Goal: Information Seeking & Learning: Learn about a topic

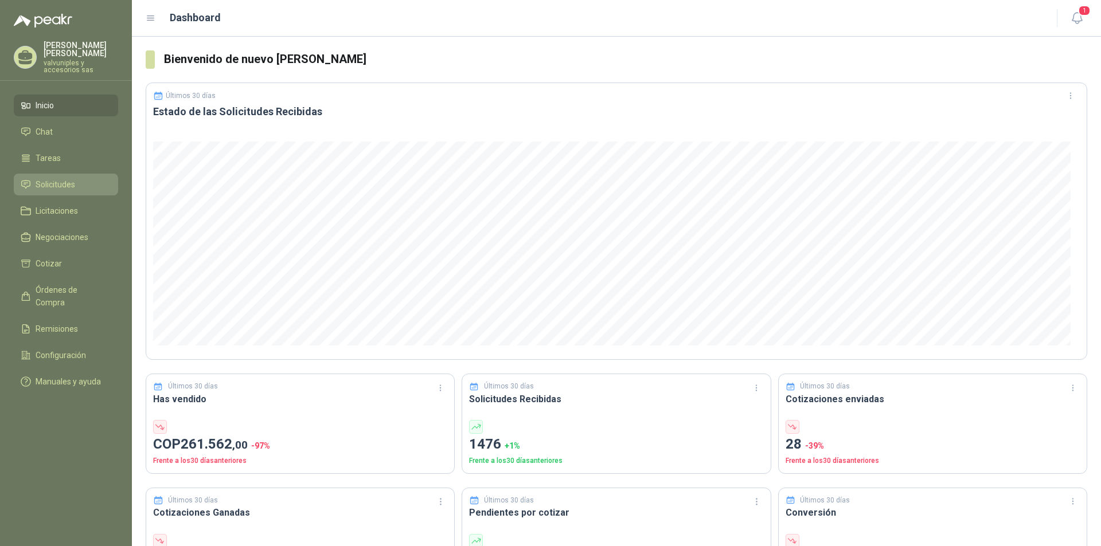
click at [51, 178] on span "Solicitudes" at bounding box center [56, 184] width 40 height 13
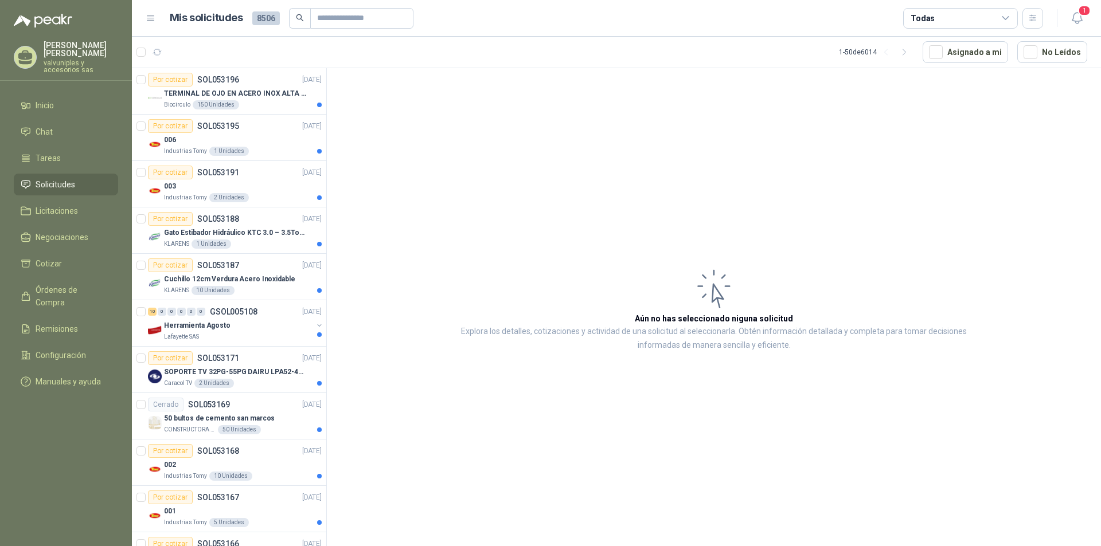
scroll to position [172, 0]
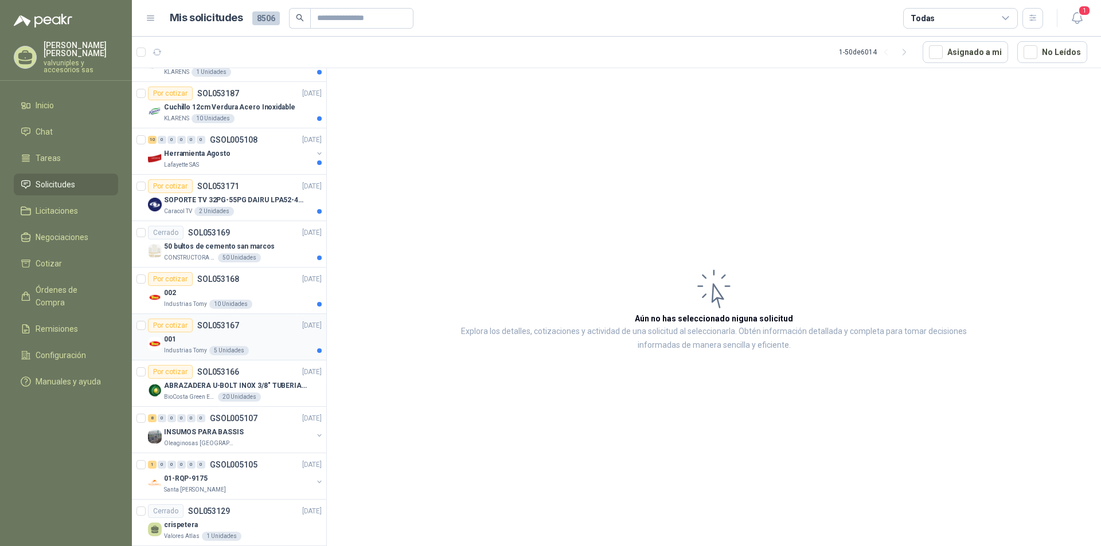
click at [205, 341] on div "001" at bounding box center [243, 340] width 158 height 14
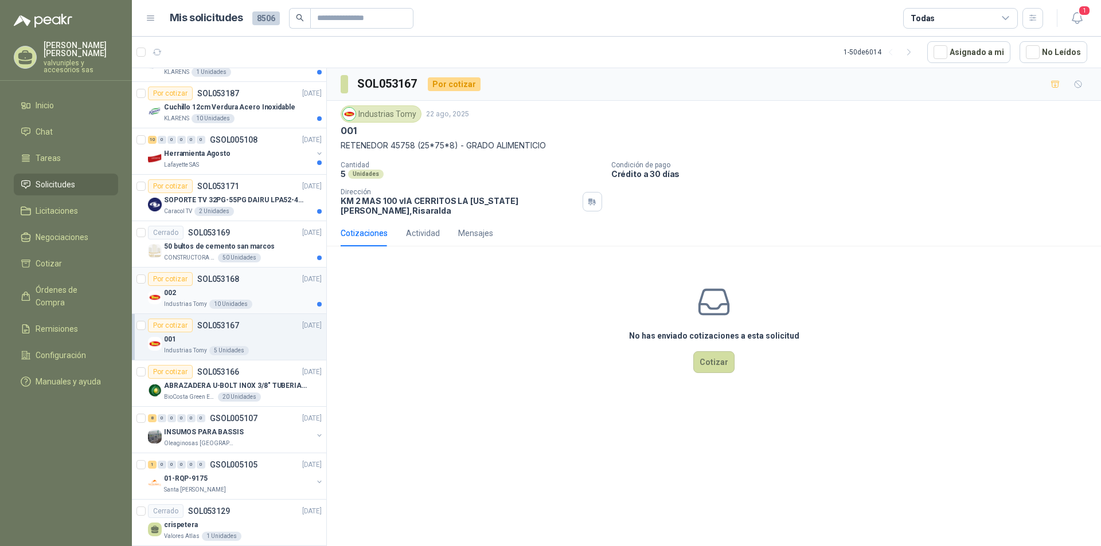
click at [173, 293] on p "002" at bounding box center [170, 293] width 12 height 11
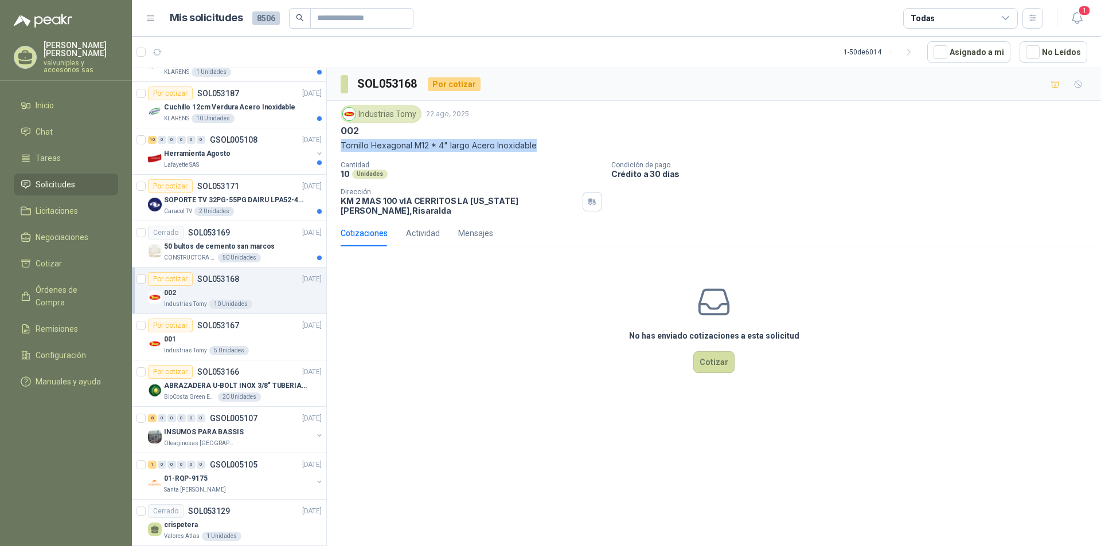
drag, startPoint x: 340, startPoint y: 147, endPoint x: 530, endPoint y: 153, distance: 190.4
click at [538, 148] on div "Industrias Tomy [DATE] 002 Tornillo Hexagonal M12 * 4" largo Acero Inoxidable C…" at bounding box center [714, 160] width 774 height 119
copy p "Tornillo Hexagonal M12 * 4" largo Acero Inoxidable"
click at [400, 323] on div "No has enviado cotizaciones a esta solicitud Cotizar" at bounding box center [714, 329] width 774 height 146
drag, startPoint x: 345, startPoint y: 147, endPoint x: 467, endPoint y: 146, distance: 122.7
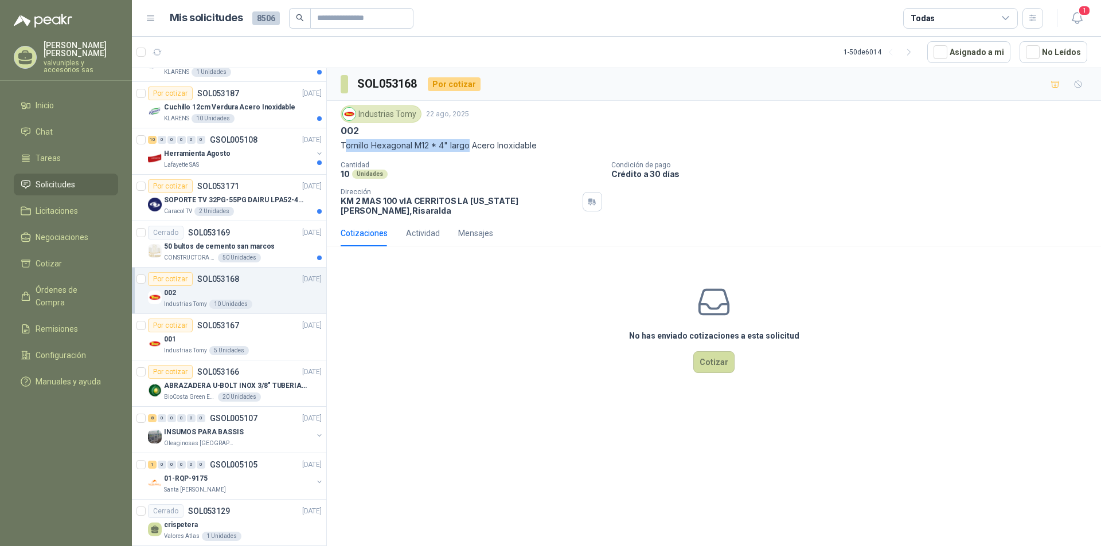
click at [467, 146] on p "Tornillo Hexagonal M12 * 4" largo Acero Inoxidable" at bounding box center [714, 145] width 746 height 13
drag, startPoint x: 341, startPoint y: 145, endPoint x: 541, endPoint y: 145, distance: 200.1
click at [541, 145] on p "Tornillo Hexagonal M12 * 4" largo Acero Inoxidable" at bounding box center [714, 145] width 746 height 13
drag, startPoint x: 359, startPoint y: 83, endPoint x: 415, endPoint y: 81, distance: 56.2
click at [415, 81] on h3 "SOL053168" at bounding box center [387, 84] width 61 height 18
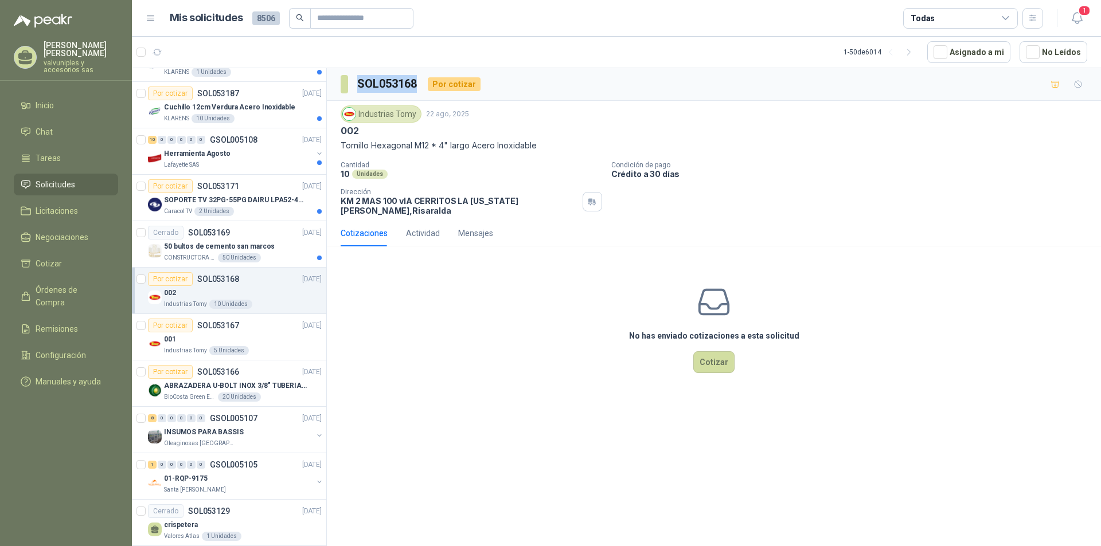
copy h3 "SOL053168"
click at [201, 248] on p "50 bultos de cemento san marcos" at bounding box center [219, 246] width 111 height 11
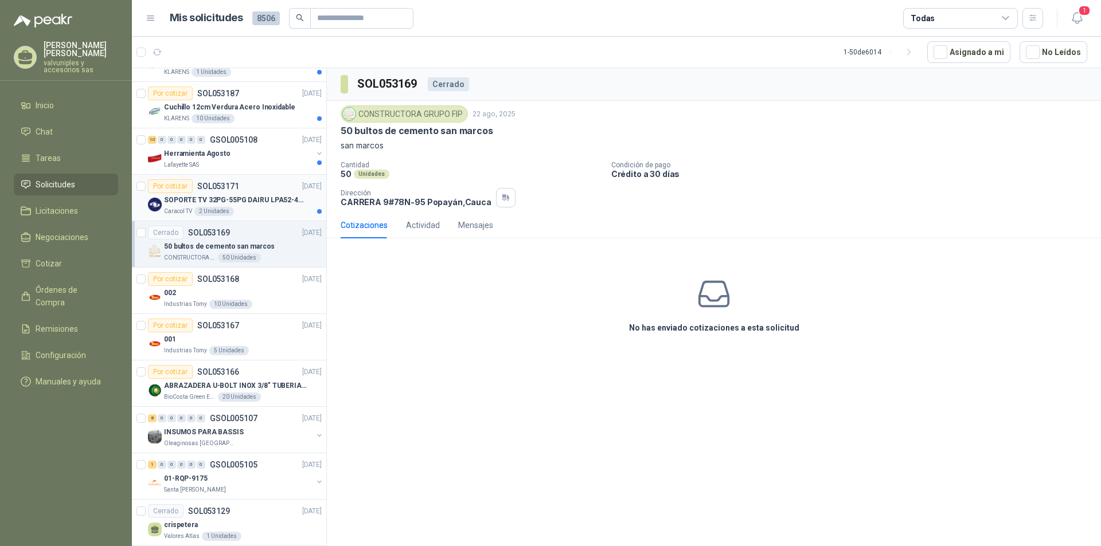
click at [216, 200] on p "SOPORTE TV 32PG-55PG DAIRU LPA52-446KIT2" at bounding box center [235, 200] width 143 height 11
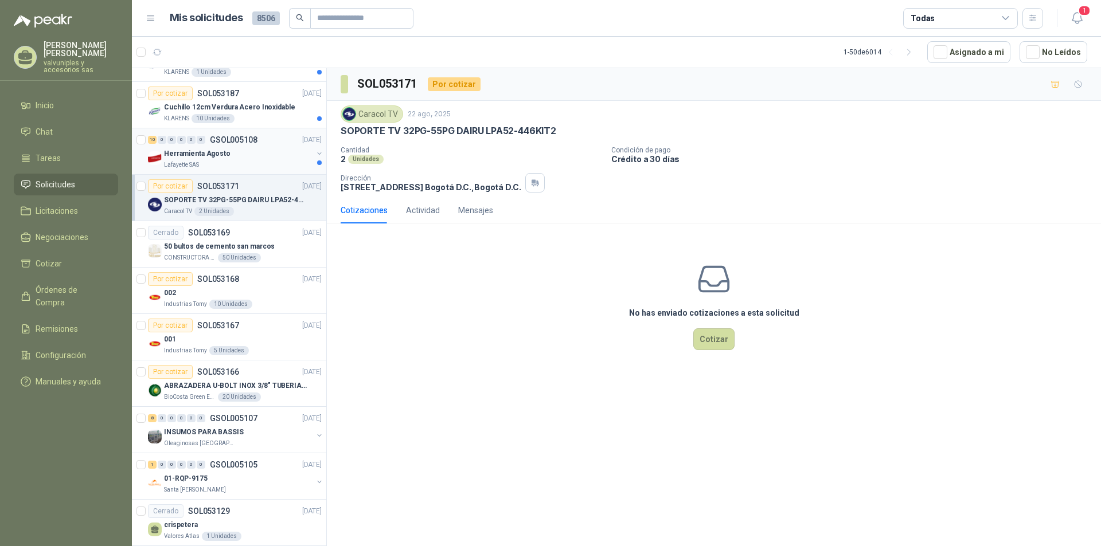
click at [194, 157] on p "Herramienta Agosto" at bounding box center [197, 153] width 67 height 11
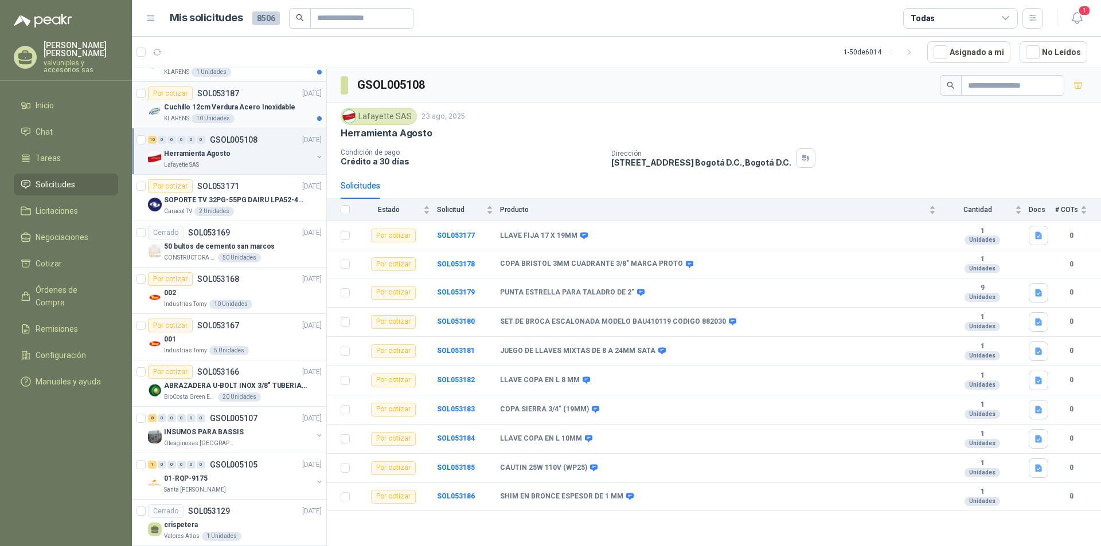
click at [213, 106] on p "Cuchillo 12cm Verdura Acero Inoxidable" at bounding box center [229, 107] width 131 height 11
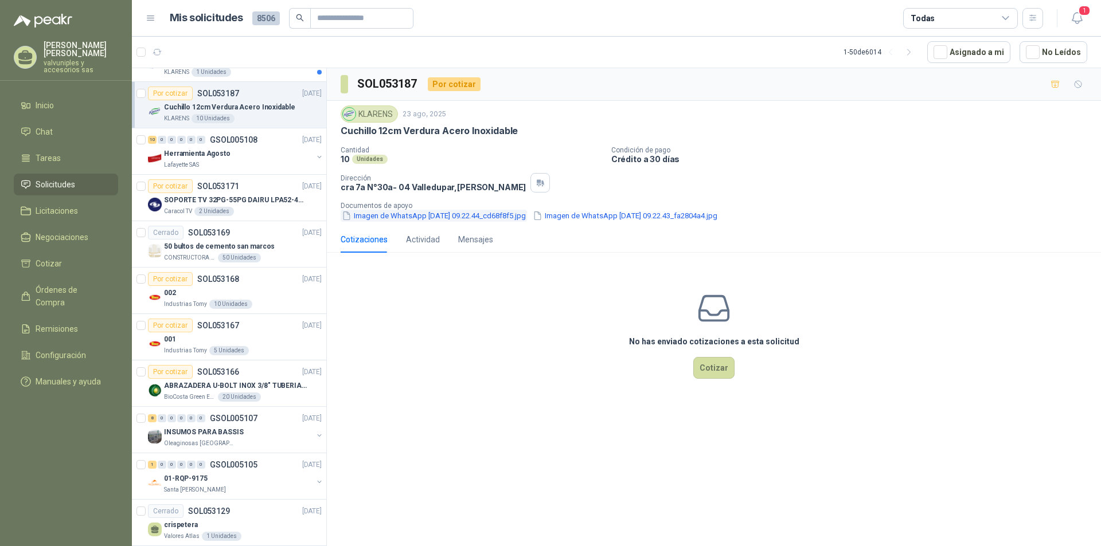
click at [408, 216] on button "Imagen de WhatsApp [DATE] 09.22.44_cd68f8f5.jpg" at bounding box center [434, 216] width 186 height 12
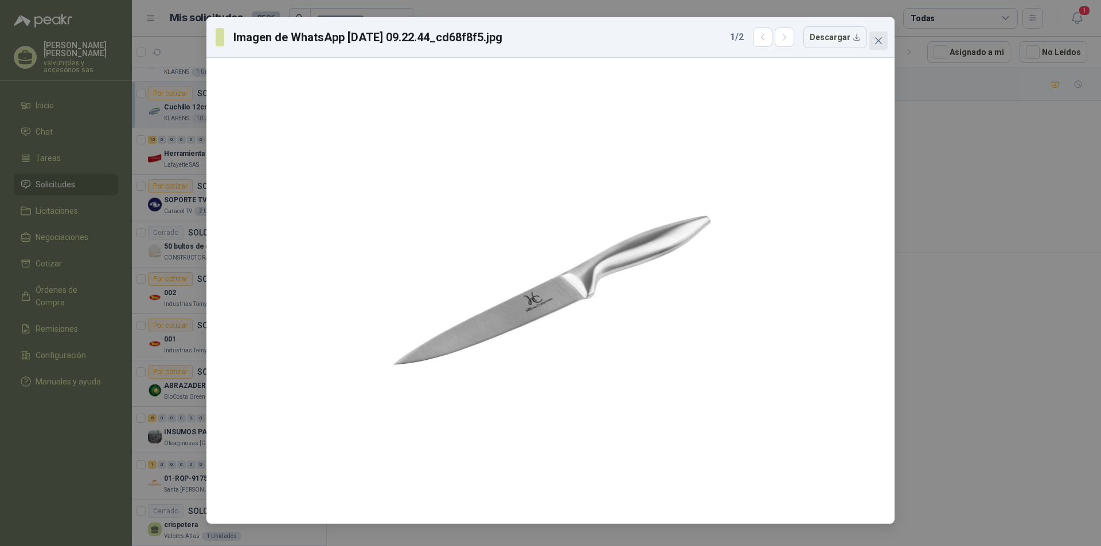
click at [879, 42] on icon "close" at bounding box center [878, 40] width 9 height 9
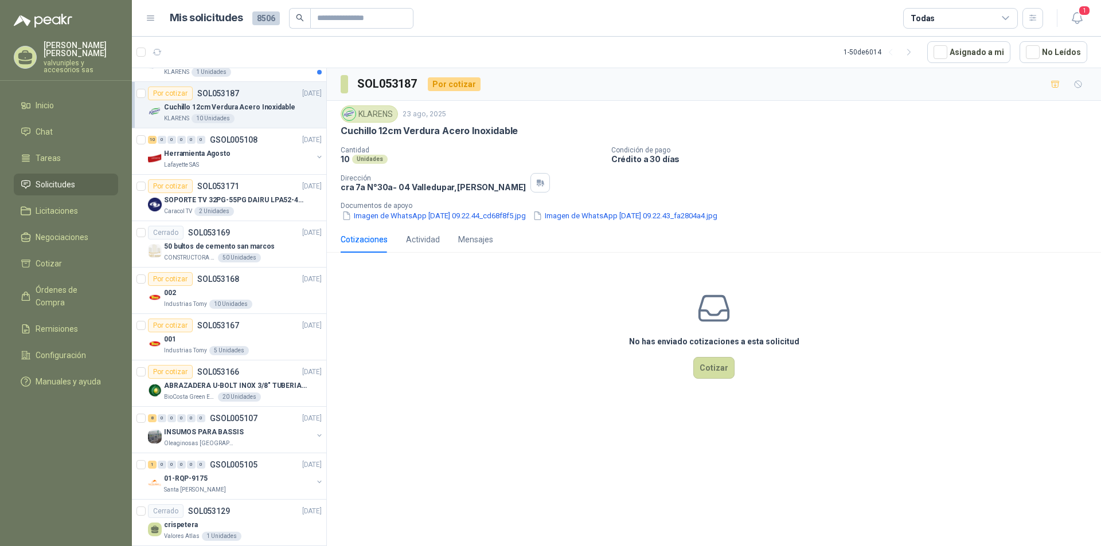
click at [222, 91] on p "SOL053187" at bounding box center [218, 93] width 42 height 8
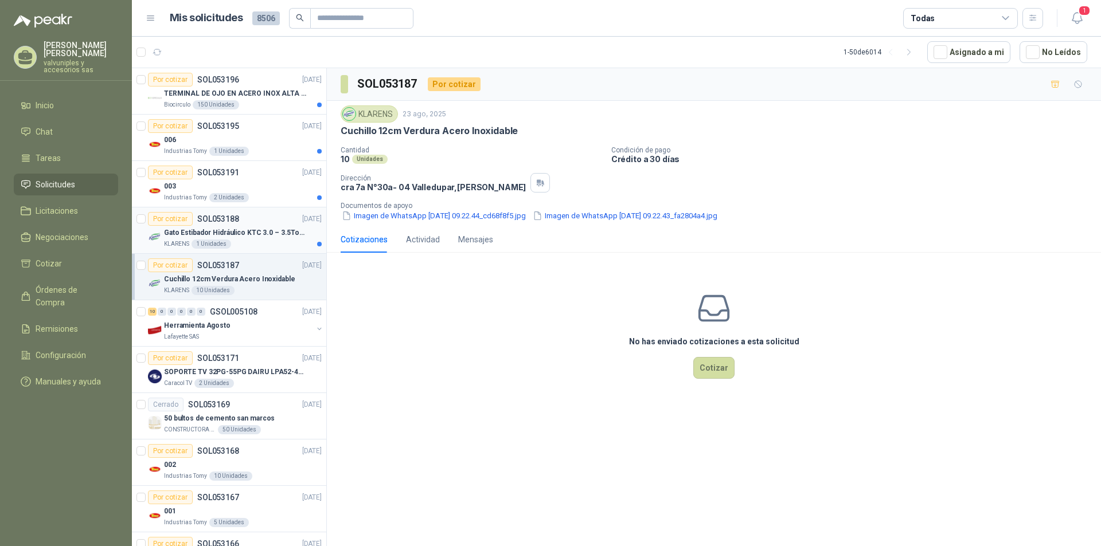
click at [200, 233] on p "Gato Estibador Hidráulico KTC 3.0 – 3.5Ton 1.2mt HPT" at bounding box center [235, 233] width 143 height 11
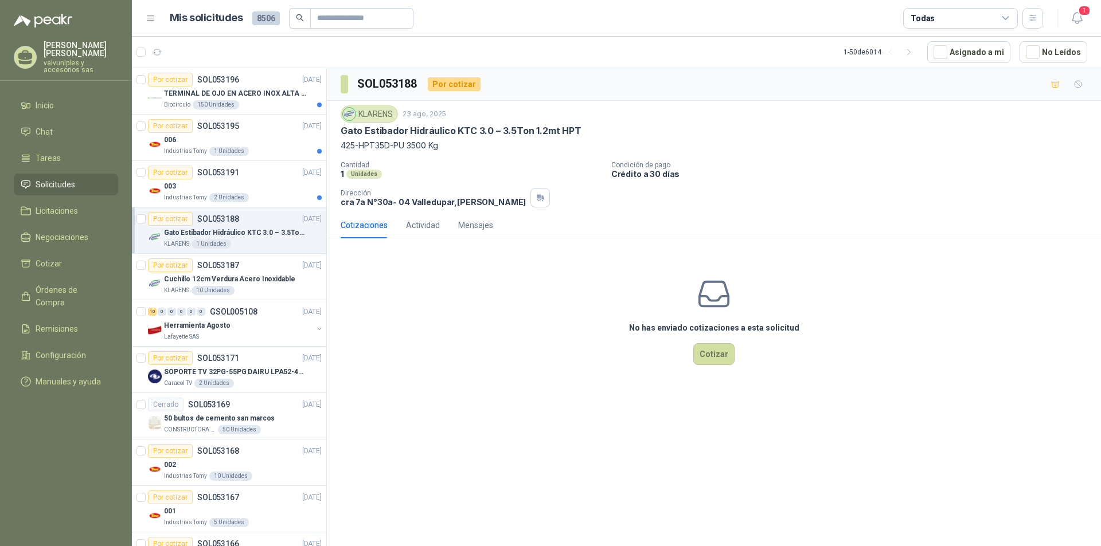
click at [341, 127] on p "Gato Estibador Hidráulico KTC 3.0 – 3.5Ton 1.2mt HPT" at bounding box center [461, 131] width 241 height 12
drag, startPoint x: 341, startPoint y: 146, endPoint x: 439, endPoint y: 148, distance: 98.6
click at [439, 148] on p "425-HPT35D-PU 3500 Kg" at bounding box center [714, 145] width 746 height 13
copy p "425-HPT35D-PU 3500 Kg"
click at [168, 187] on p "003" at bounding box center [170, 186] width 12 height 11
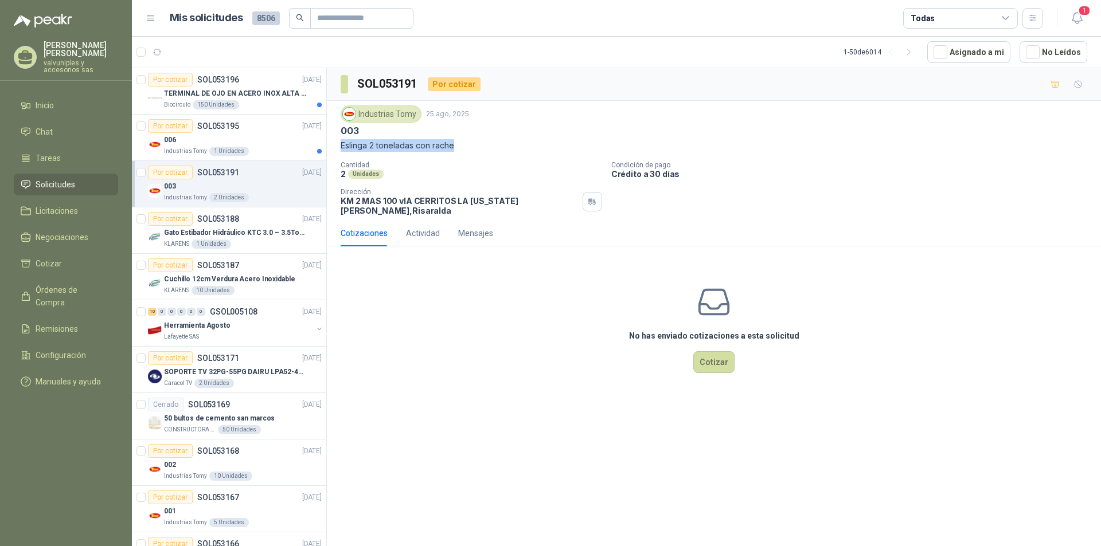
drag, startPoint x: 342, startPoint y: 147, endPoint x: 455, endPoint y: 148, distance: 113.0
click at [455, 148] on p "Eslinga 2 toneladas con rache" at bounding box center [714, 145] width 746 height 13
copy p "Eslinga 2 toneladas con rache"
click at [412, 269] on div "No has enviado cotizaciones a esta solicitud Cotizar" at bounding box center [714, 329] width 774 height 146
click at [173, 148] on p "Industrias Tomy" at bounding box center [185, 151] width 43 height 9
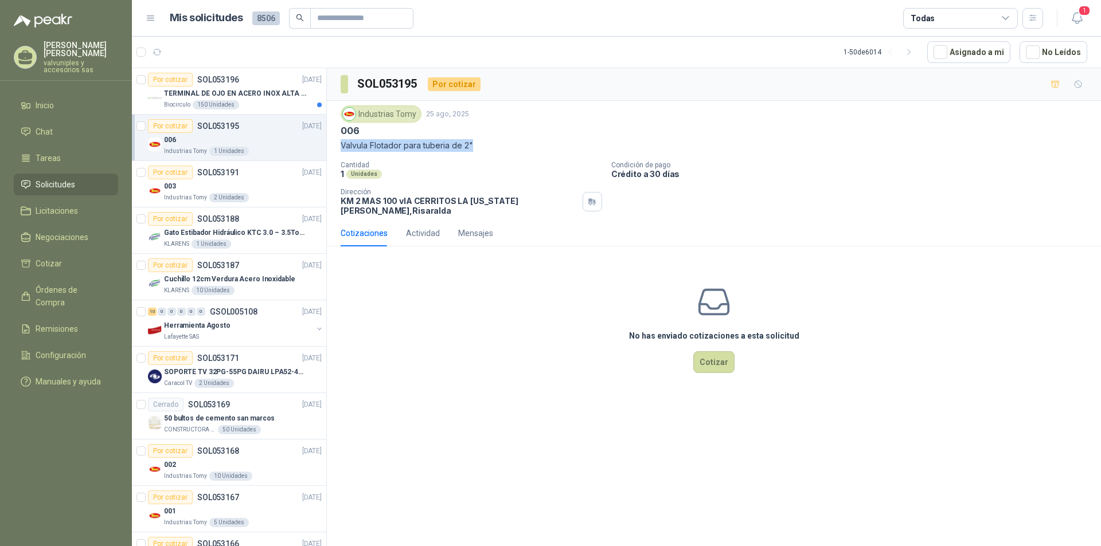
drag, startPoint x: 341, startPoint y: 147, endPoint x: 680, endPoint y: 208, distance: 344.1
click at [476, 149] on p "Valvula Flotador para tuberia de 2"" at bounding box center [714, 145] width 746 height 13
copy p "Valvula Flotador para tuberia de 2""
drag, startPoint x: 356, startPoint y: 83, endPoint x: 435, endPoint y: 107, distance: 82.7
click at [417, 84] on section "SOL053195" at bounding box center [380, 84] width 78 height 18
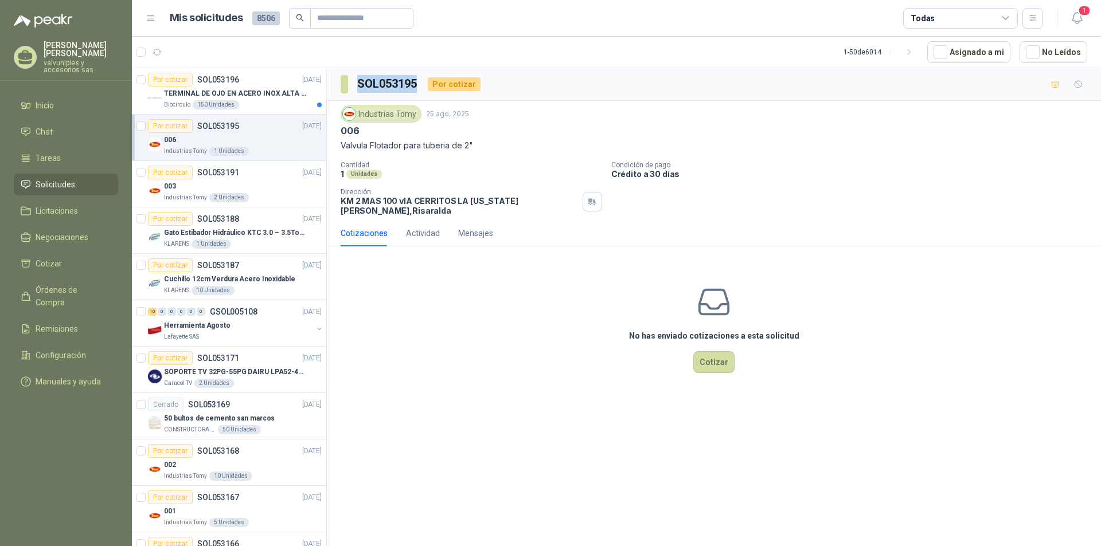
copy h3 "SOL053195"
click at [198, 91] on p "TERMINAL DE OJO EN ACERO INOX ALTA EMPERATURA" at bounding box center [235, 93] width 143 height 11
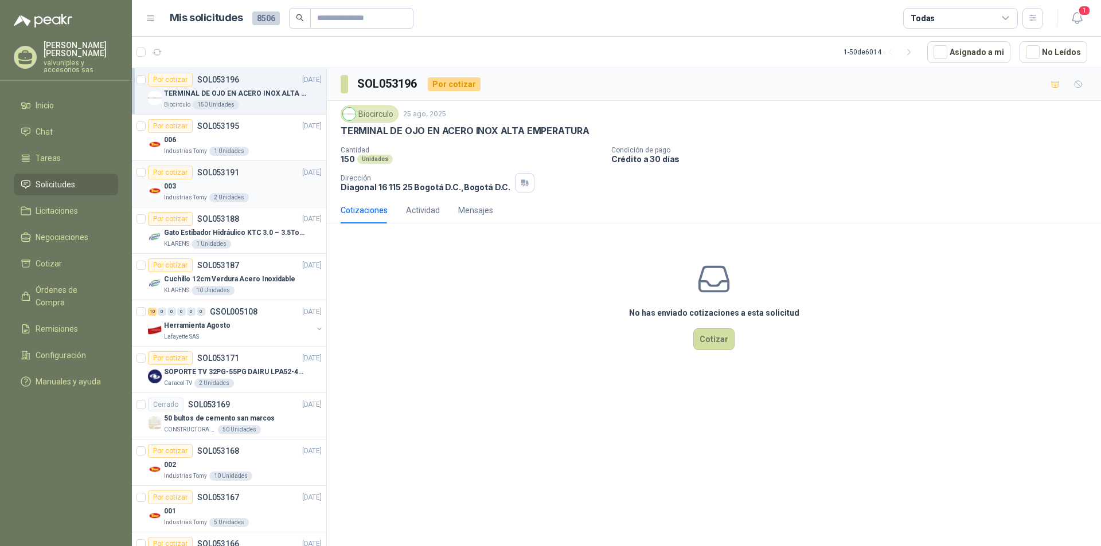
click at [160, 188] on img at bounding box center [155, 191] width 14 height 14
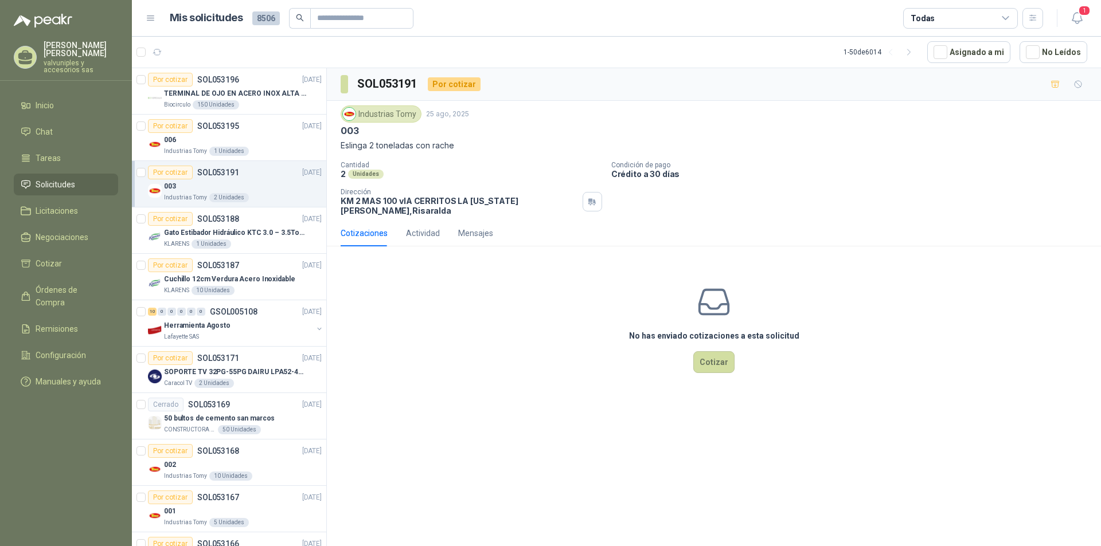
drag, startPoint x: 341, startPoint y: 146, endPoint x: 471, endPoint y: 143, distance: 130.2
click at [471, 143] on p "Eslinga 2 toneladas con rache" at bounding box center [714, 145] width 746 height 13
copy p "Eslinga 2 toneladas con rache"
drag, startPoint x: 358, startPoint y: 81, endPoint x: 369, endPoint y: 263, distance: 182.1
click at [413, 86] on h3 "SOL053191" at bounding box center [387, 84] width 61 height 18
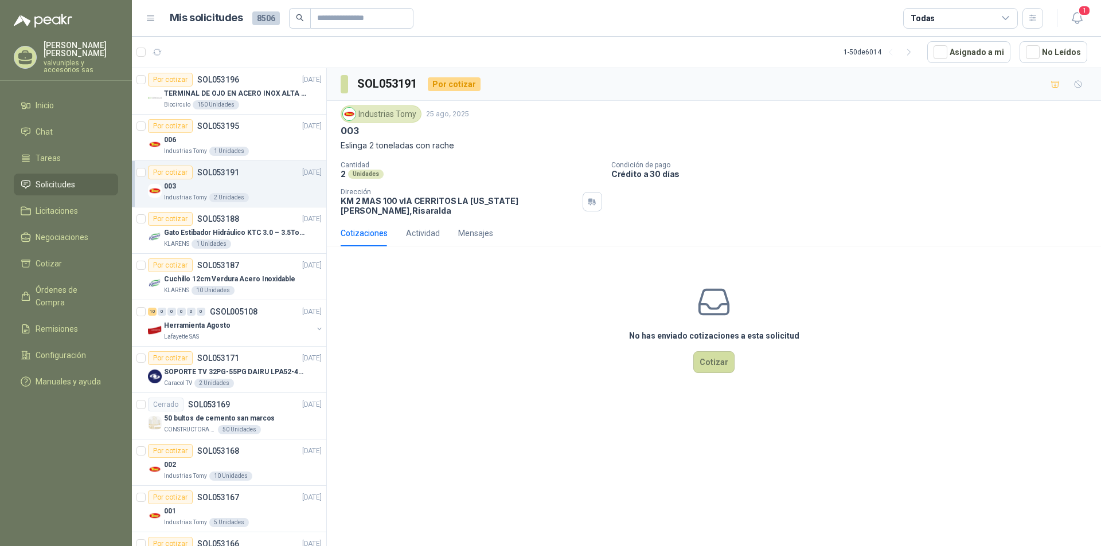
click at [355, 336] on div "No has enviado cotizaciones a esta solicitud Cotizar" at bounding box center [714, 329] width 774 height 146
drag, startPoint x: 359, startPoint y: 82, endPoint x: 419, endPoint y: 186, distance: 119.7
click at [416, 88] on h3 "SOL053191" at bounding box center [387, 84] width 61 height 18
copy h3 "SOL053191"
click at [176, 467] on div "002" at bounding box center [243, 465] width 158 height 14
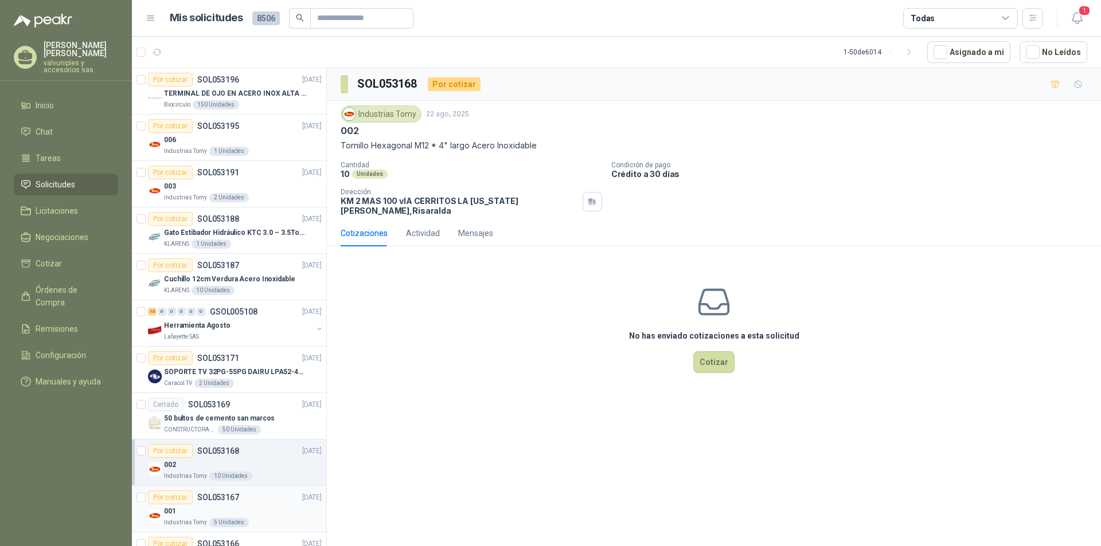
click at [175, 515] on p "001" at bounding box center [170, 511] width 12 height 11
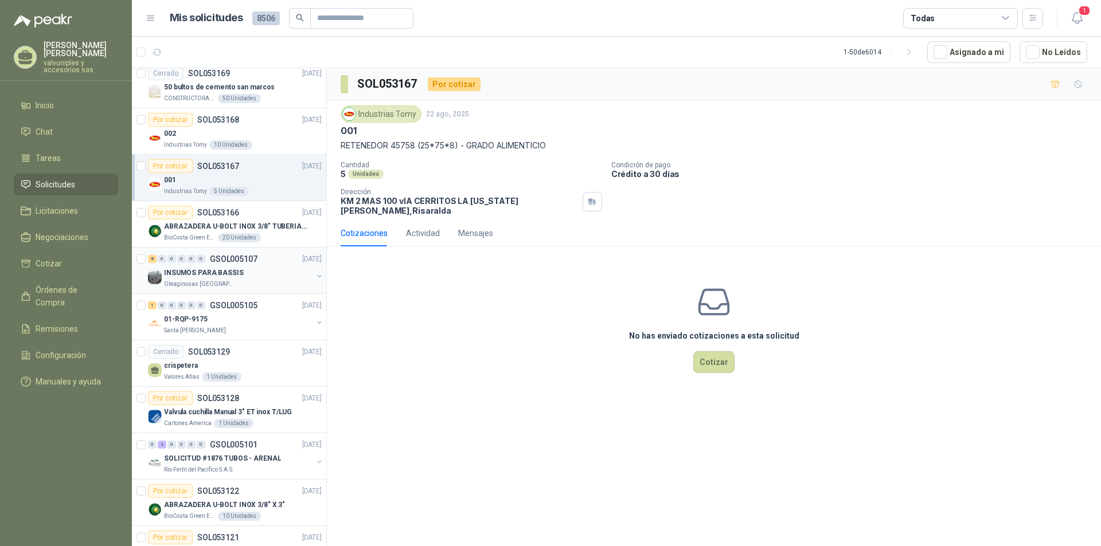
scroll to position [377, 0]
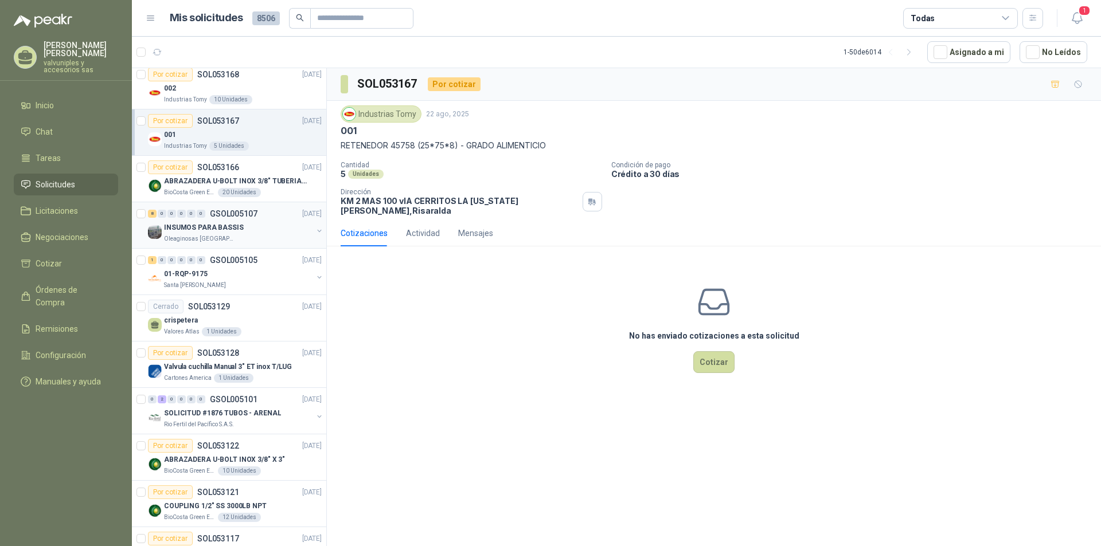
click at [178, 226] on p "INSUMOS PARA BASSIS" at bounding box center [204, 227] width 80 height 11
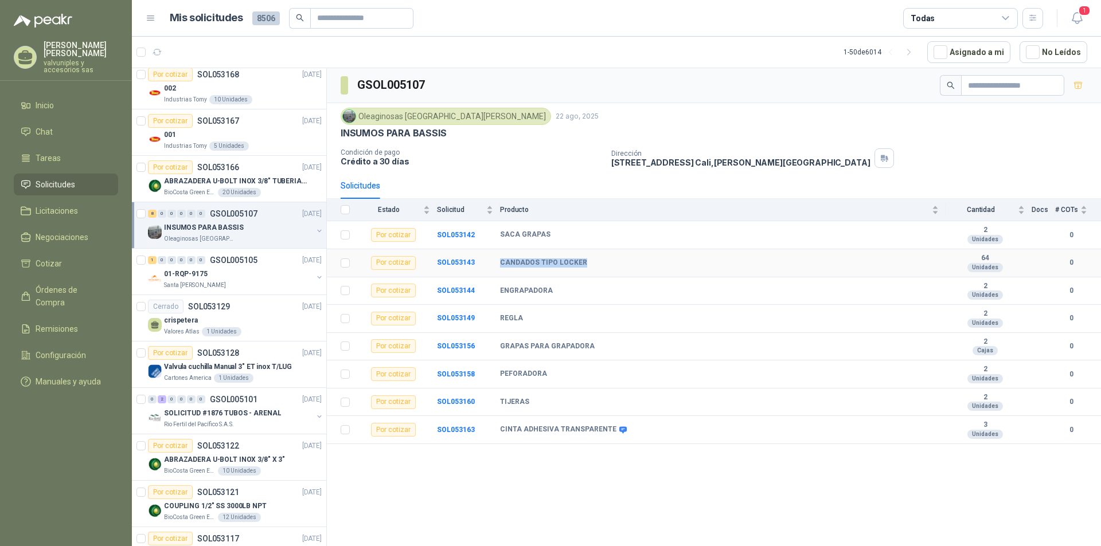
drag, startPoint x: 501, startPoint y: 263, endPoint x: 797, endPoint y: 241, distance: 296.6
click at [597, 265] on div "CANDADOS TIPO LOCKER" at bounding box center [719, 263] width 439 height 9
copy b "CANDADOS TIPO LOCKER"
drag, startPoint x: 358, startPoint y: 85, endPoint x: 437, endPoint y: 91, distance: 79.9
click at [437, 91] on div "GSOL005107" at bounding box center [714, 85] width 774 height 35
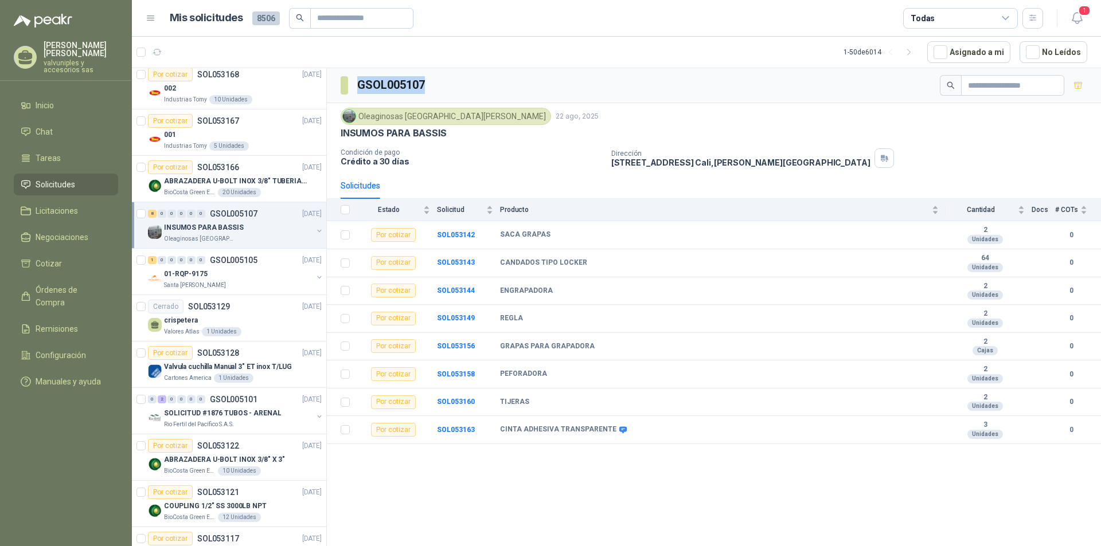
copy h3 "GSOL005107"
click at [182, 274] on p "01-RQP-9175" at bounding box center [186, 274] width 44 height 11
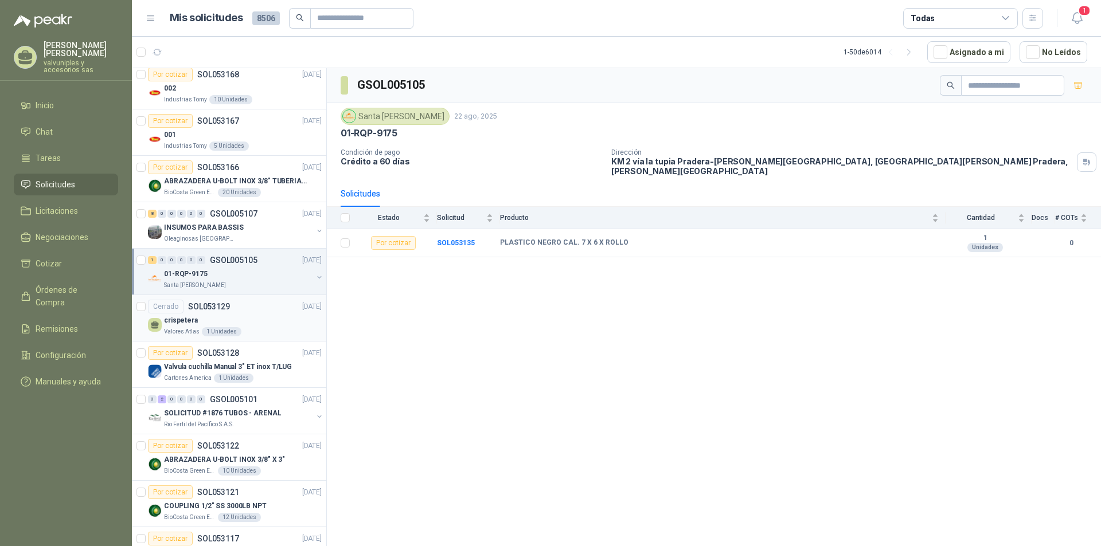
click at [171, 320] on p "crispetera" at bounding box center [181, 320] width 34 height 11
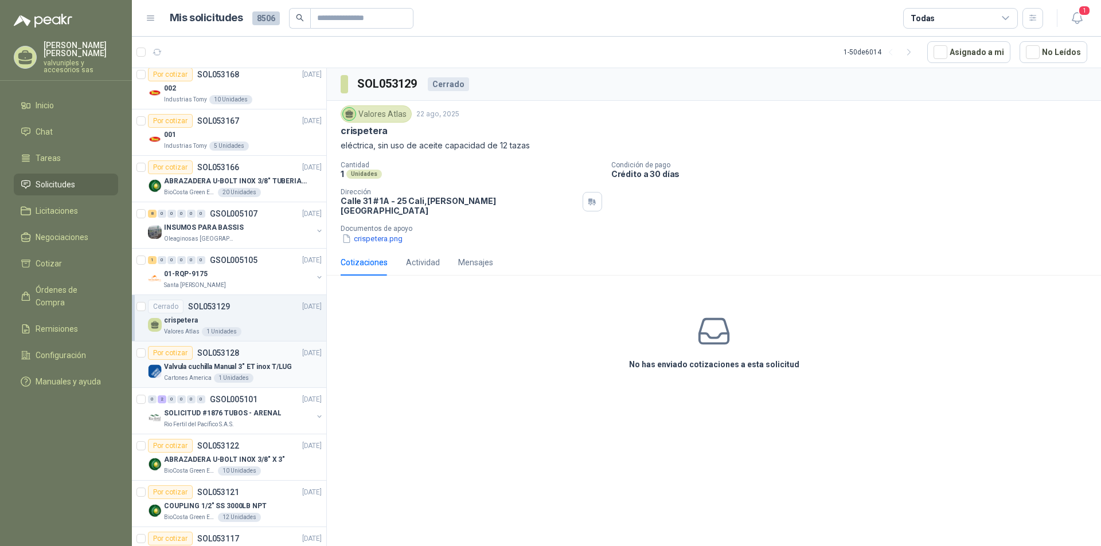
click at [193, 367] on p "Valvula cuchilla Manual 3" ET inox T/LUG" at bounding box center [228, 367] width 128 height 11
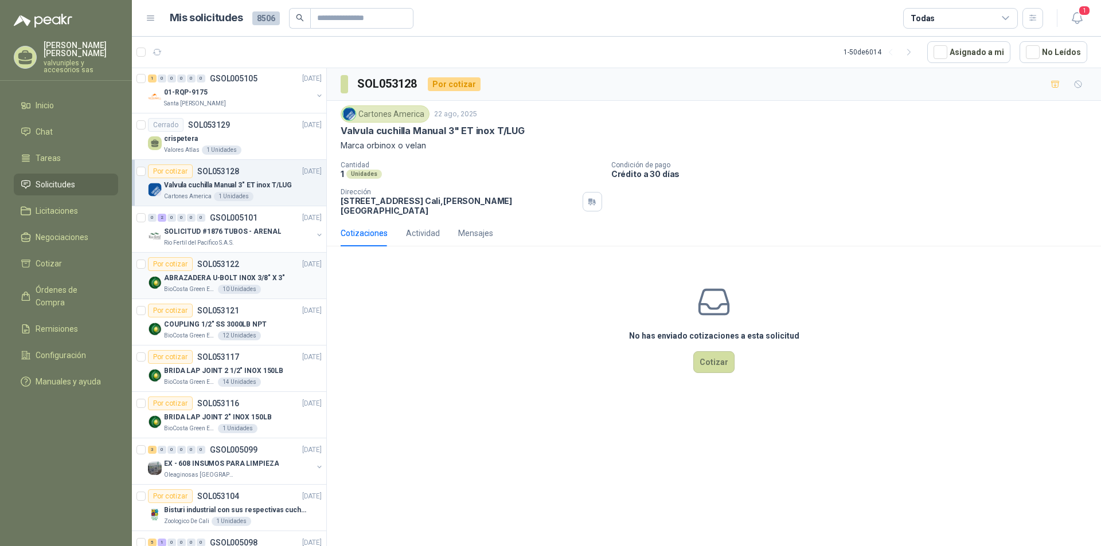
scroll to position [561, 0]
click at [206, 320] on p "COUPLING 1/2" SS 3000LB NPT" at bounding box center [215, 321] width 103 height 11
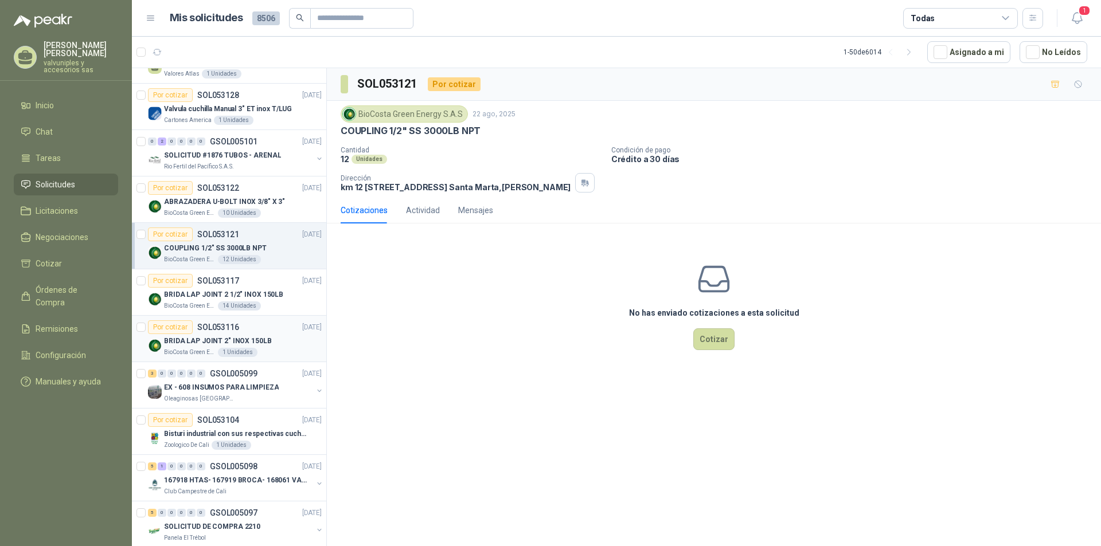
scroll to position [668, 0]
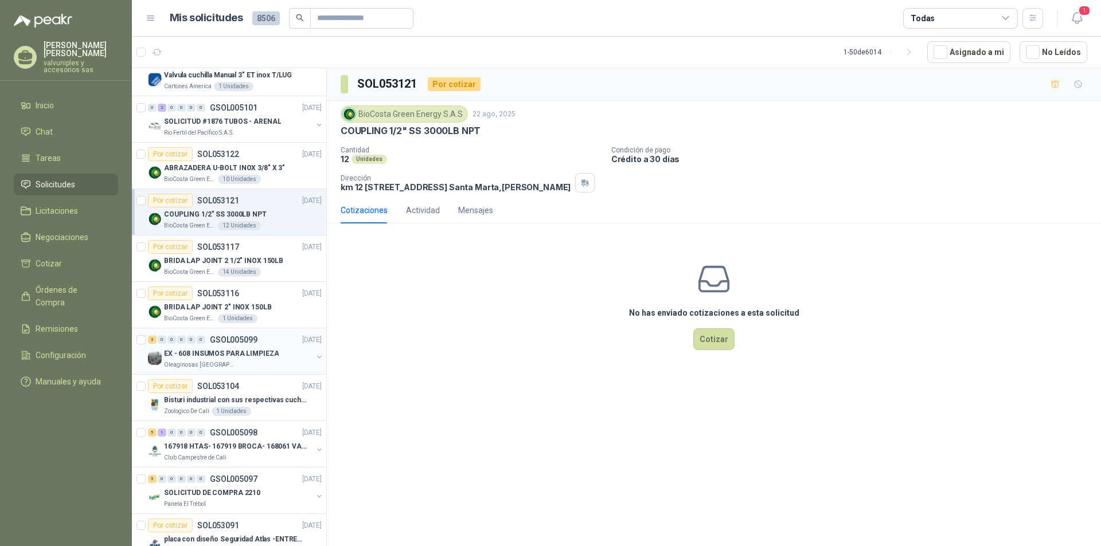
click at [224, 352] on p "EX - 608 INSUMOS PARA LIMPIEZA" at bounding box center [221, 354] width 115 height 11
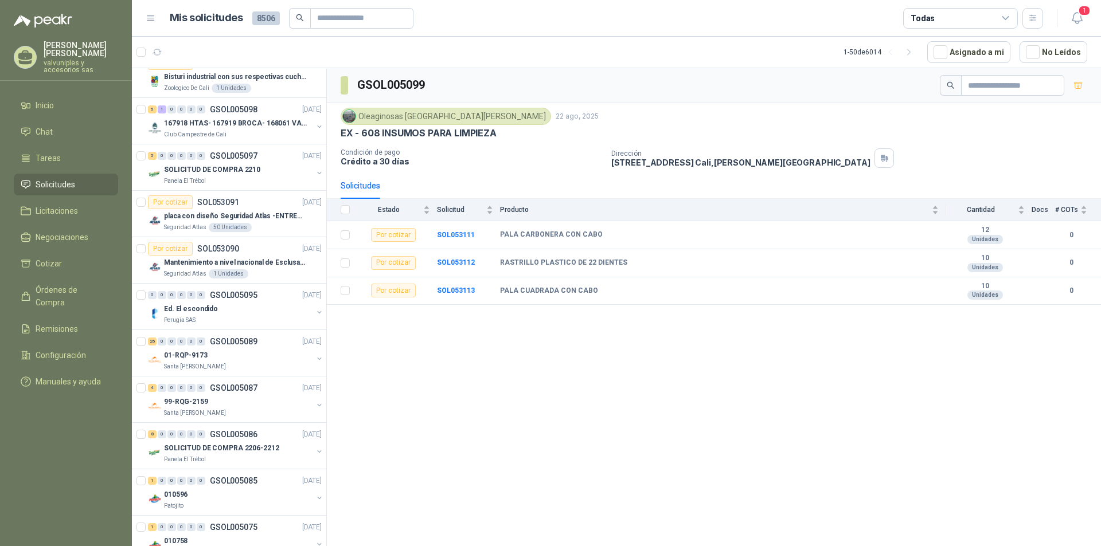
scroll to position [995, 0]
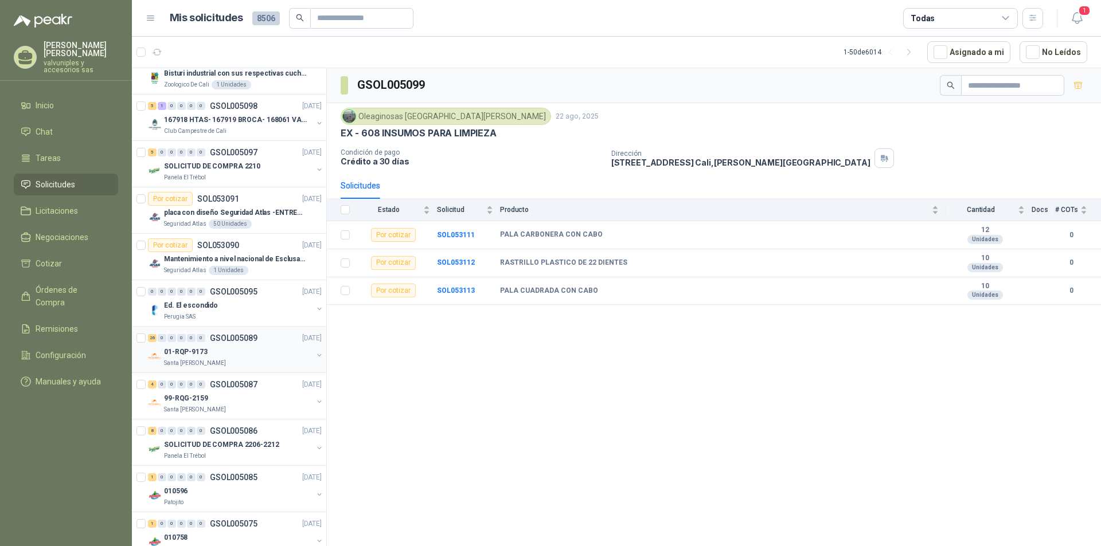
click at [186, 351] on p "01-RQP-9173" at bounding box center [186, 352] width 44 height 11
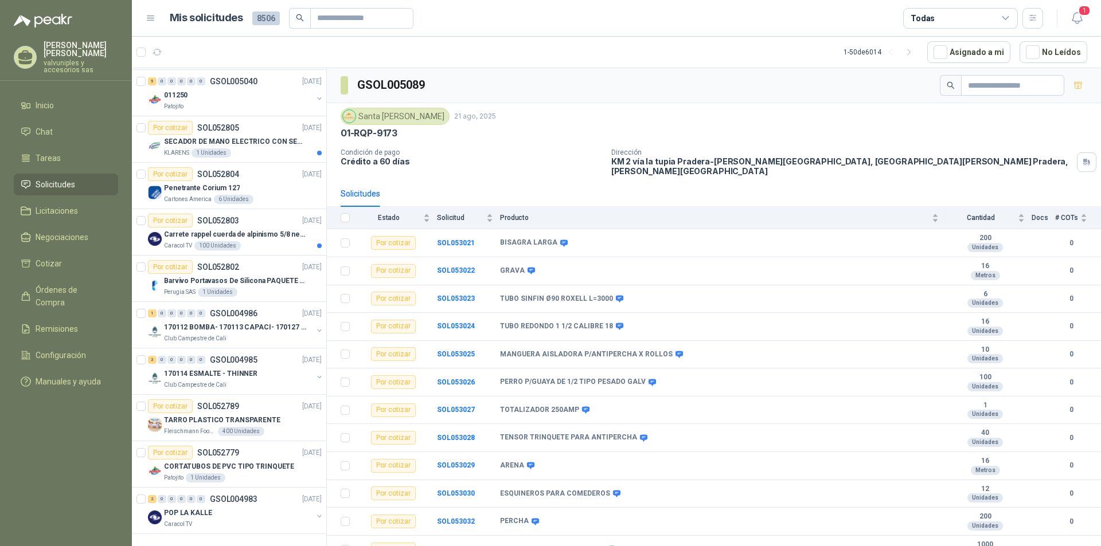
scroll to position [1865, 0]
drag, startPoint x: 500, startPoint y: 236, endPoint x: 552, endPoint y: 236, distance: 52.2
click at [552, 239] on b "BISAGRA LARGA" at bounding box center [528, 243] width 57 height 9
drag, startPoint x: 358, startPoint y: 82, endPoint x: 451, endPoint y: 82, distance: 92.3
click at [451, 82] on div "GSOL005089" at bounding box center [714, 85] width 774 height 35
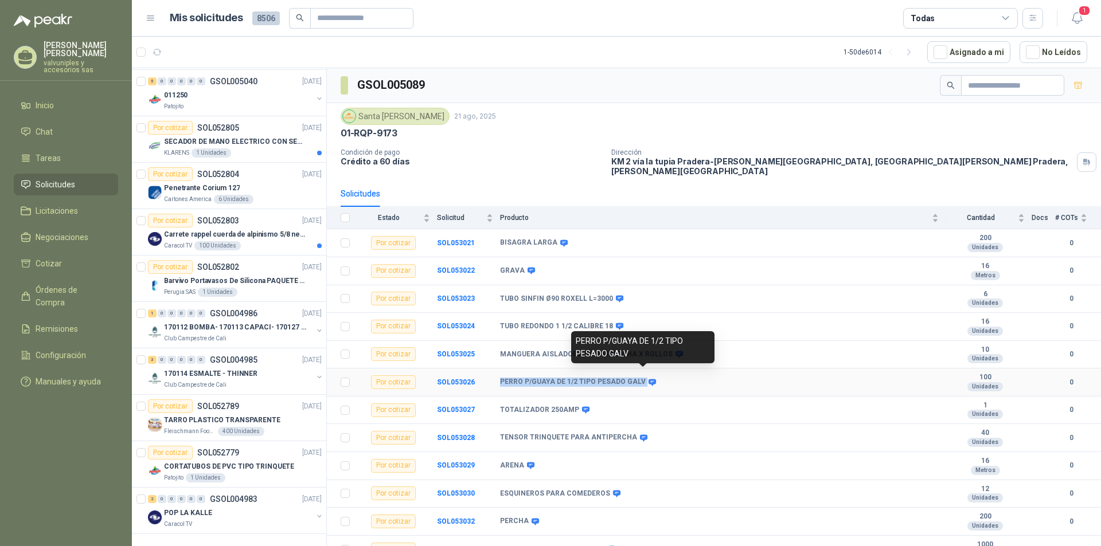
drag, startPoint x: 500, startPoint y: 373, endPoint x: 642, endPoint y: 375, distance: 141.6
click at [642, 378] on div "PERRO P/GUAYA DE 1/2 TIPO PESADO GALV" at bounding box center [577, 382] width 154 height 9
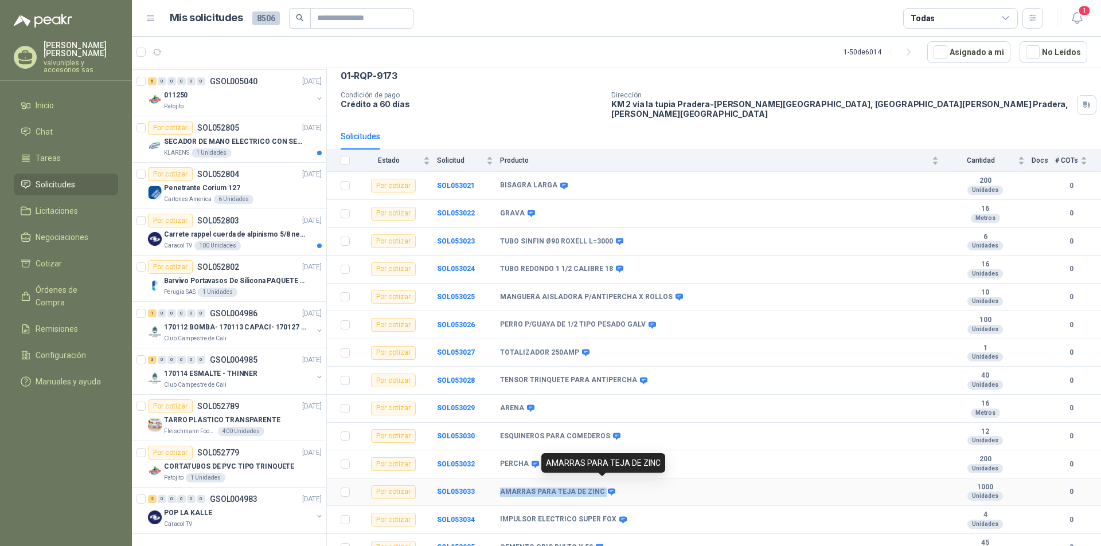
drag, startPoint x: 501, startPoint y: 486, endPoint x: 601, endPoint y: 481, distance: 100.4
click at [601, 488] on div "AMARRAS PARA TEJA DE ZINC" at bounding box center [557, 492] width 114 height 9
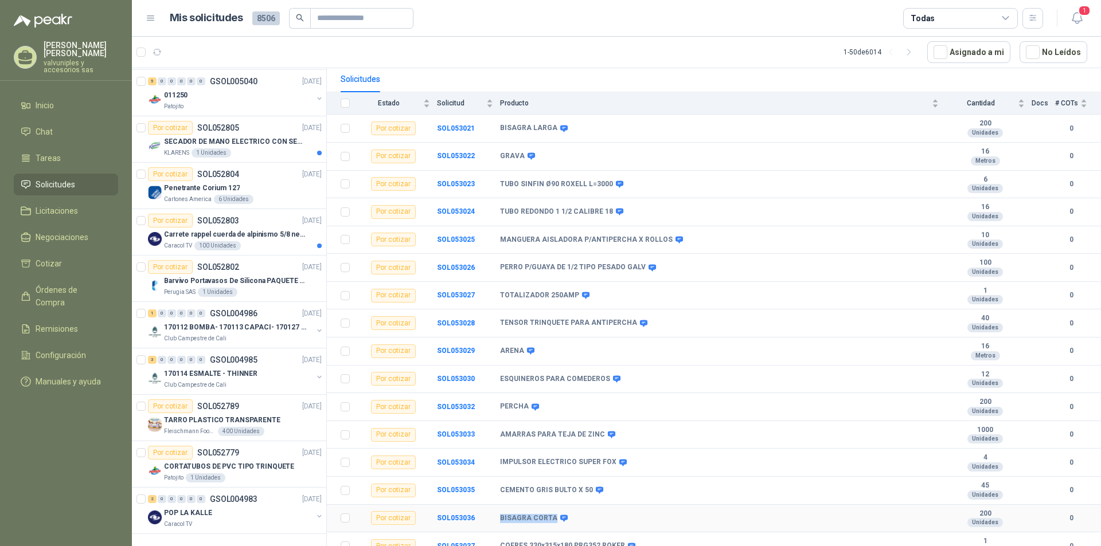
drag, startPoint x: 500, startPoint y: 511, endPoint x: 552, endPoint y: 499, distance: 53.0
click at [552, 505] on td "BISAGRA CORTA" at bounding box center [722, 519] width 445 height 28
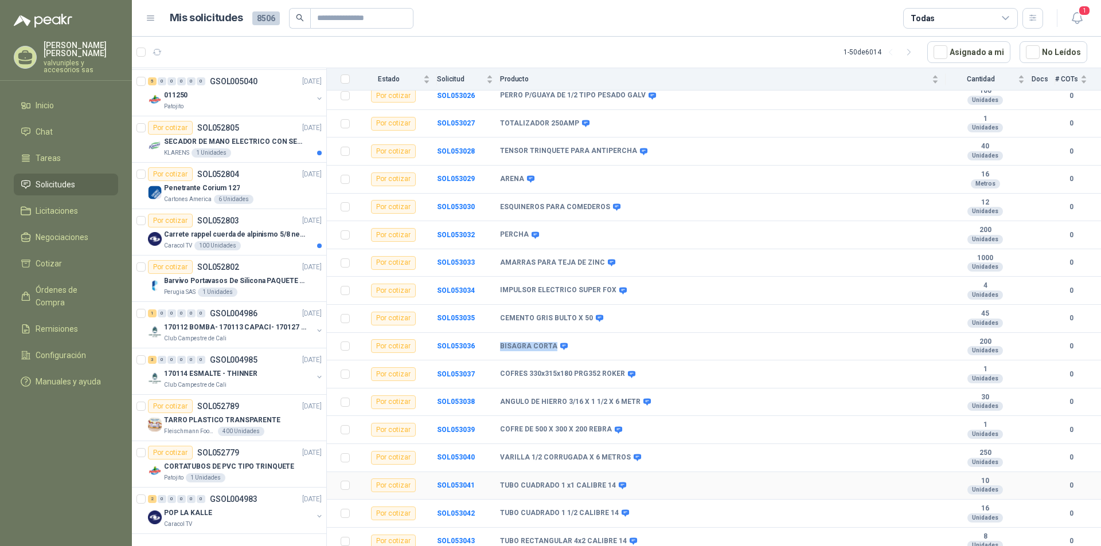
scroll to position [396, 0]
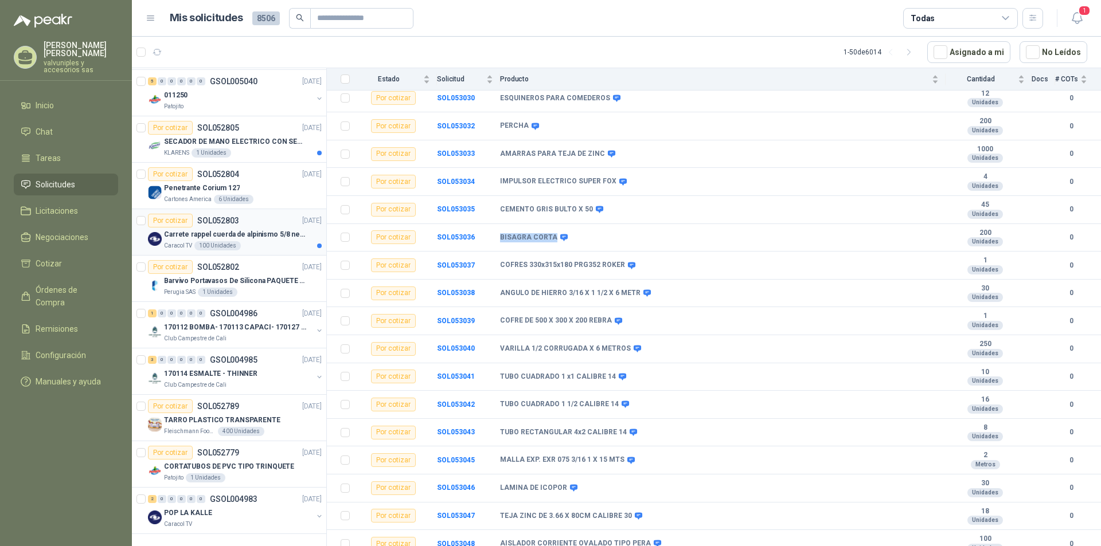
click at [186, 229] on p "Carrete rappel cuerda de alpinismo 5/8 negra 16mm" at bounding box center [235, 234] width 143 height 11
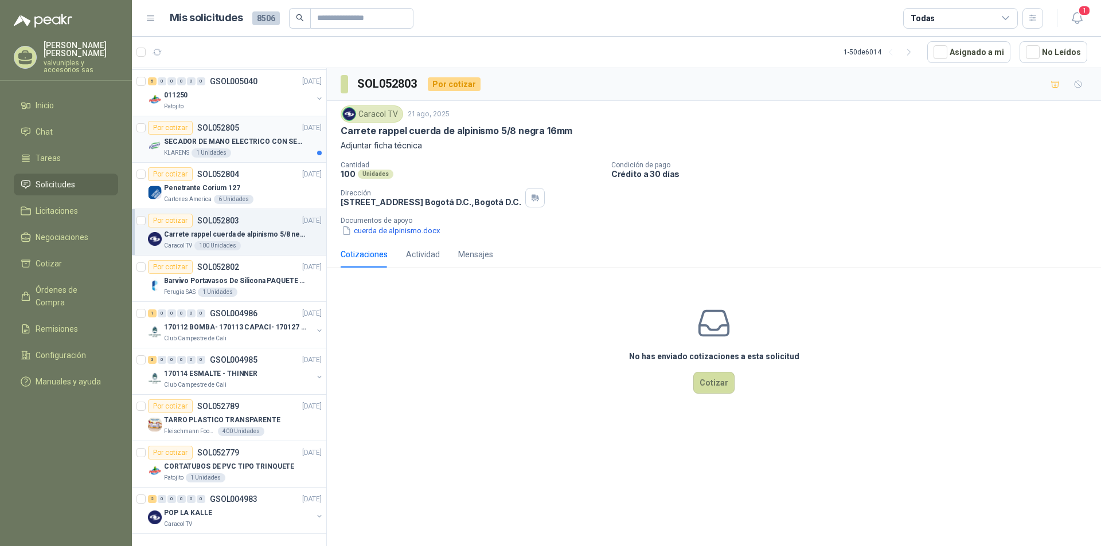
click at [213, 136] on p "SECADOR DE MANO ELECTRICO CON SENSOR" at bounding box center [235, 141] width 143 height 11
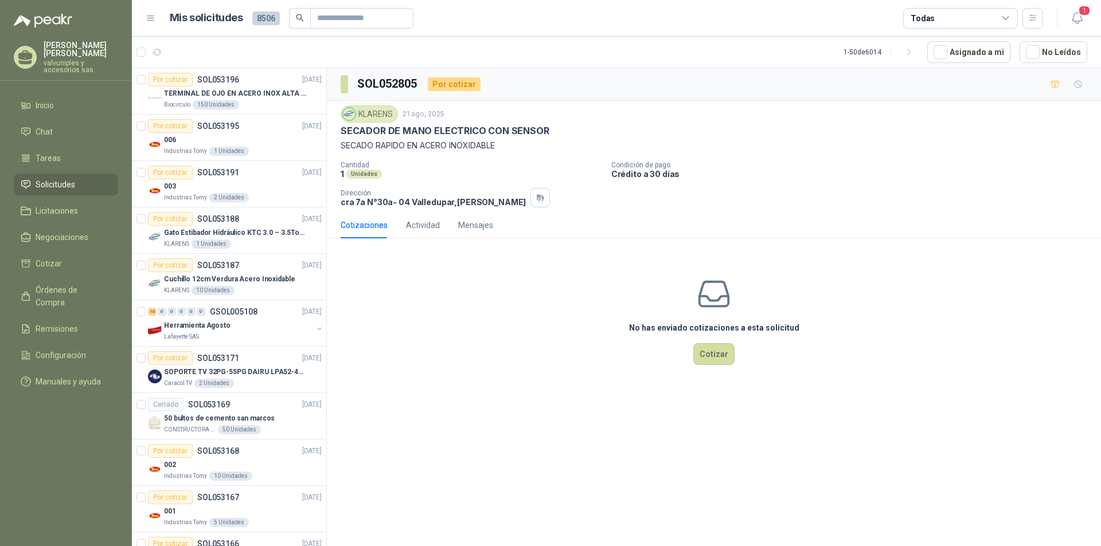
click at [64, 178] on span "Solicitudes" at bounding box center [56, 184] width 40 height 13
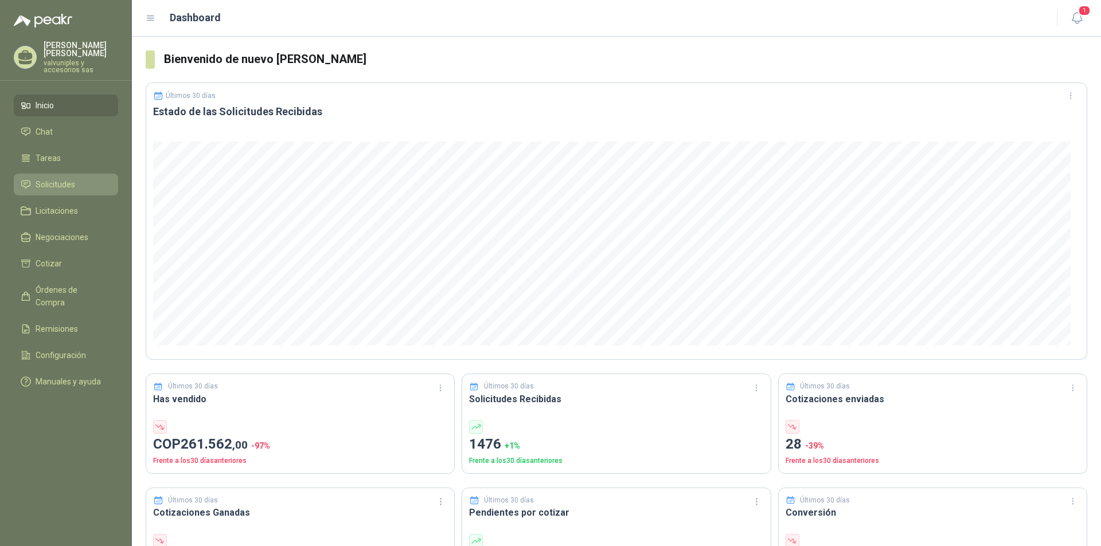
click at [62, 182] on span "Solicitudes" at bounding box center [56, 184] width 40 height 13
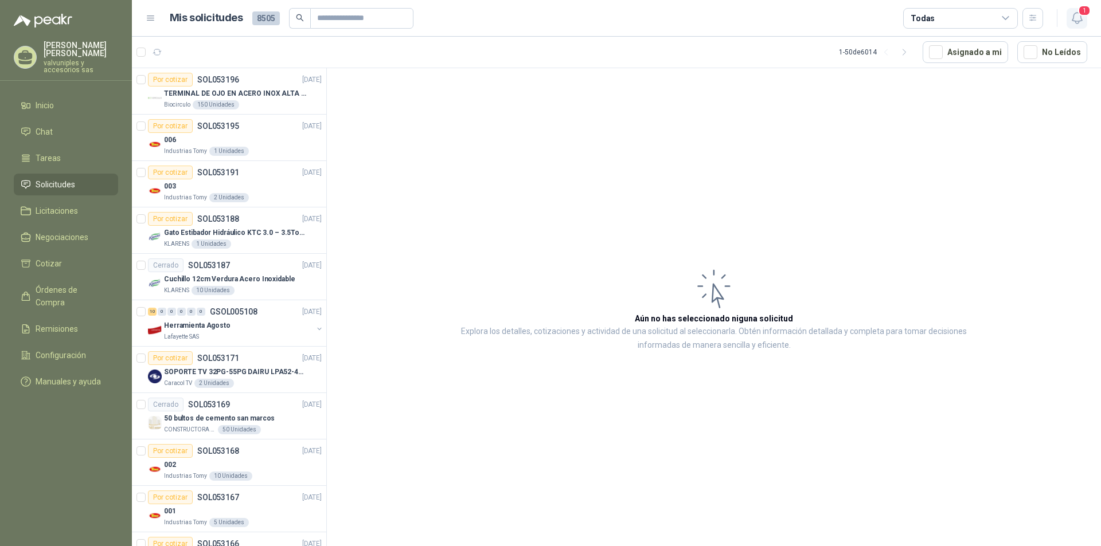
click at [1075, 15] on icon "button" at bounding box center [1077, 18] width 14 height 14
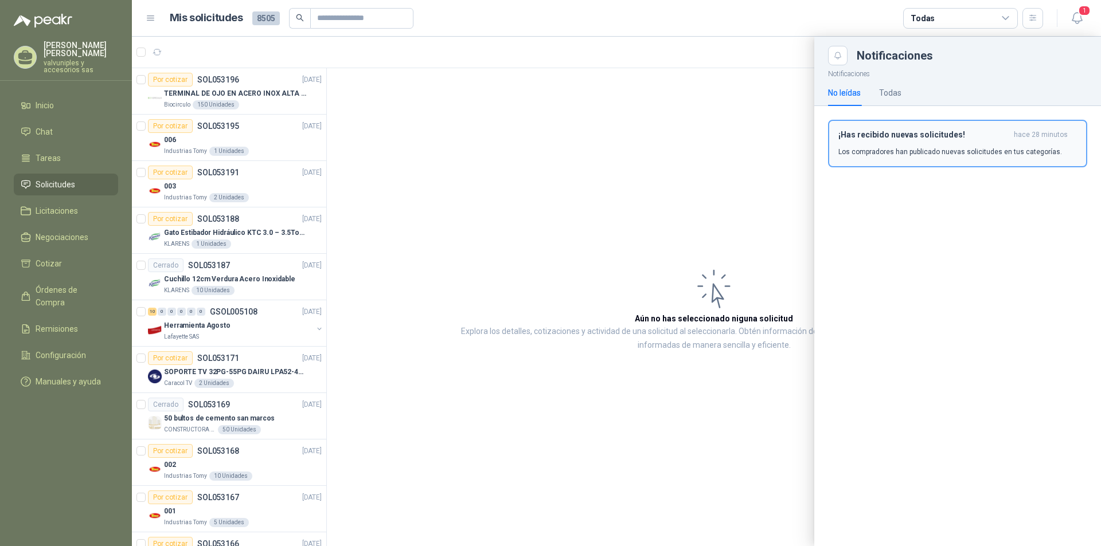
click at [904, 137] on h3 "¡Has recibido nuevas solicitudes!" at bounding box center [923, 135] width 171 height 10
